Goal: Information Seeking & Learning: Learn about a topic

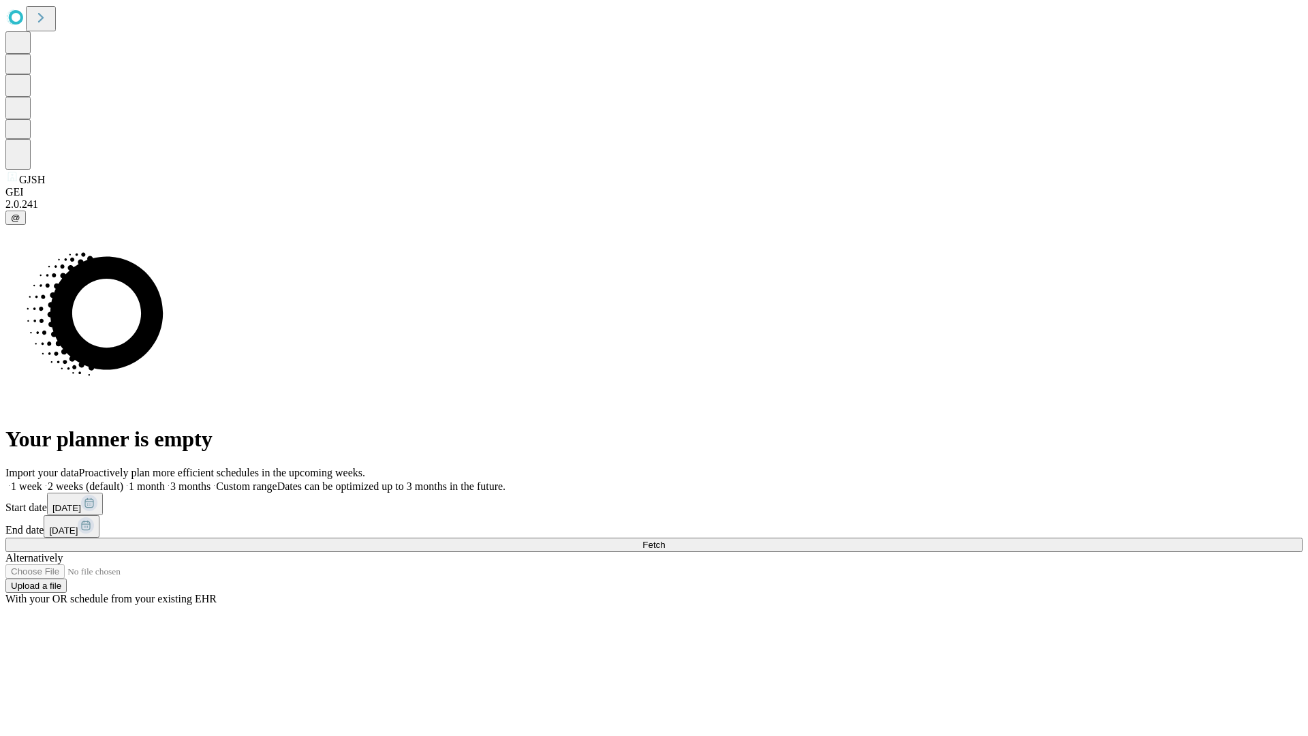
click at [665, 540] on span "Fetch" at bounding box center [654, 545] width 22 height 10
